Goal: Task Accomplishment & Management: Manage account settings

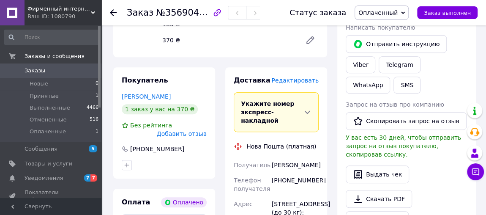
scroll to position [153, 0]
drag, startPoint x: 117, startPoint y: 87, endPoint x: 176, endPoint y: 90, distance: 58.8
click at [176, 90] on div "Покупатель [PERSON_NAME] 1 заказ у вас на 370 ₴ Без рейтинга Добавить отзыв [PH…" at bounding box center [164, 122] width 102 height 111
copy link "[PERSON_NAME]"
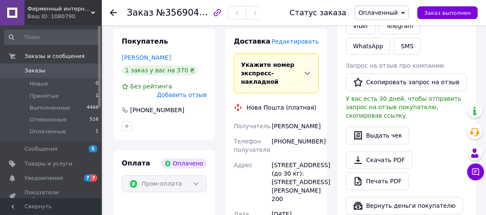
scroll to position [230, 0]
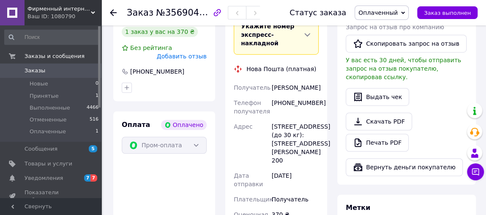
drag, startPoint x: 270, startPoint y: 118, endPoint x: 306, endPoint y: 159, distance: 54.8
click at [306, 159] on div "[STREET_ADDRESS] (до 30 кг): [STREET_ADDRESS][PERSON_NAME] 200" at bounding box center [295, 143] width 50 height 49
copy div "[STREET_ADDRESS] (до 30 кг): [STREET_ADDRESS][PERSON_NAME] 200"
drag, startPoint x: 273, startPoint y: 96, endPoint x: 331, endPoint y: 96, distance: 57.9
click at [331, 96] on div "Доставка Редактировать Укажите номер экспресс-накладной Обязательно введите ном…" at bounding box center [276, 155] width 112 height 330
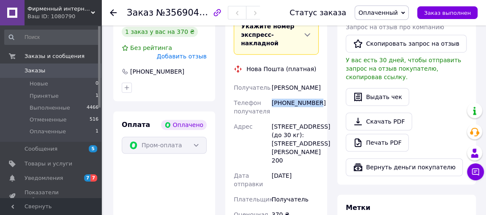
copy div "[PHONE_NUMBER]"
